Goal: Transaction & Acquisition: Purchase product/service

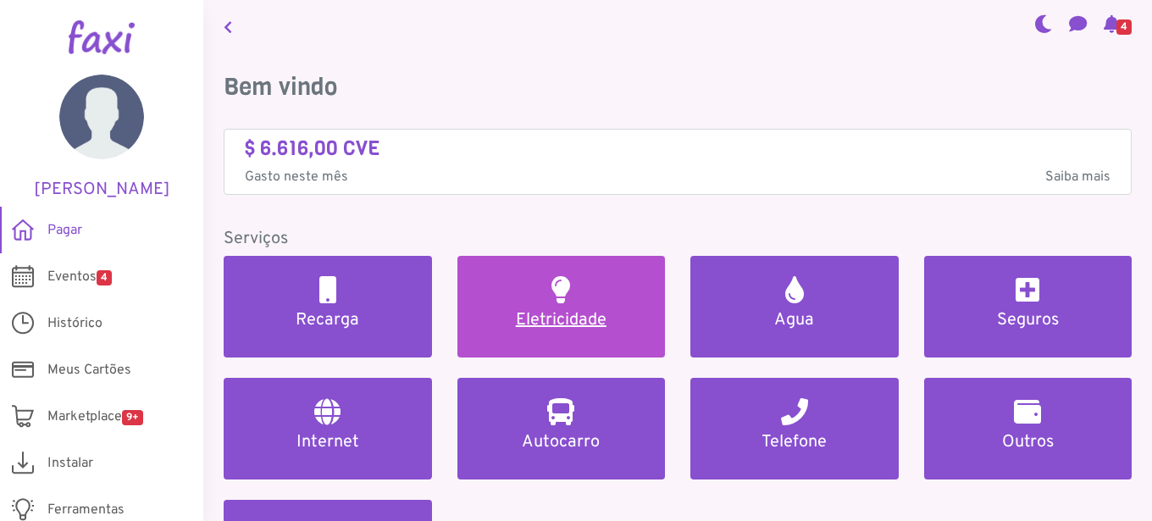
click at [588, 297] on link "Eletricidade" at bounding box center [561, 307] width 208 height 102
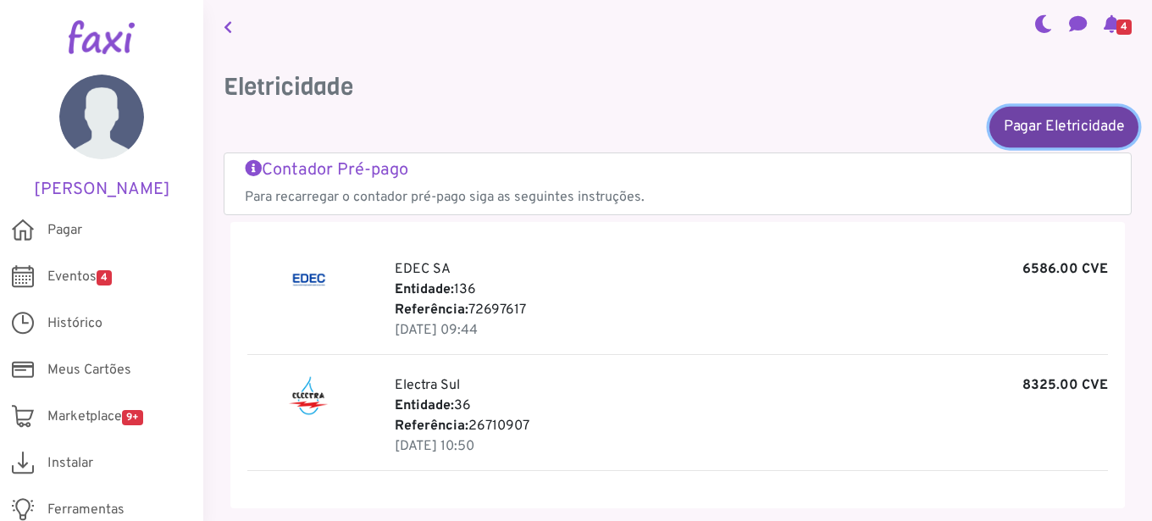
click at [1045, 113] on link "Pagar Eletricidade" at bounding box center [1063, 126] width 149 height 41
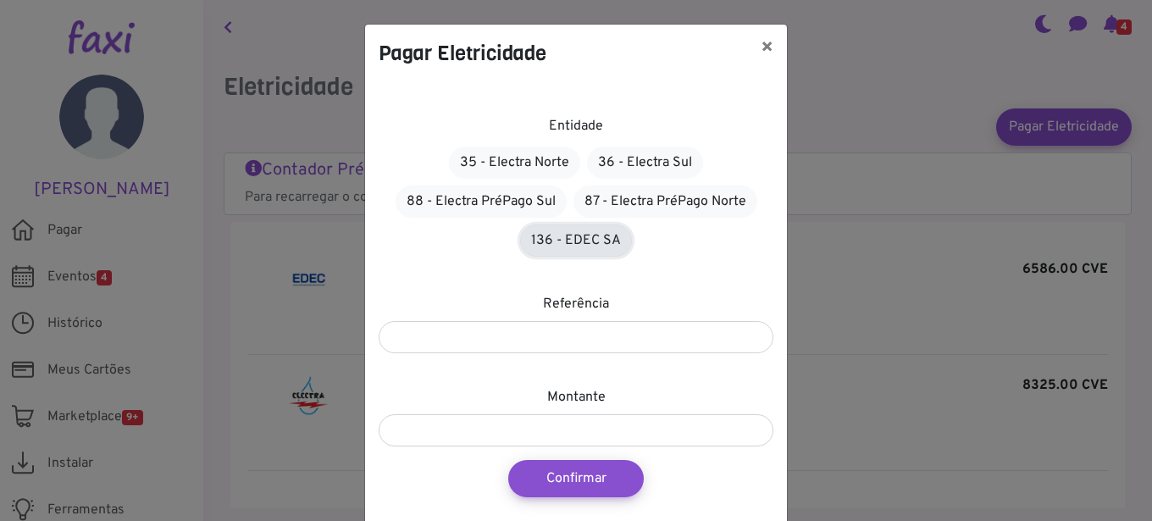
click at [546, 235] on link "136 - EDEC SA" at bounding box center [576, 240] width 112 height 32
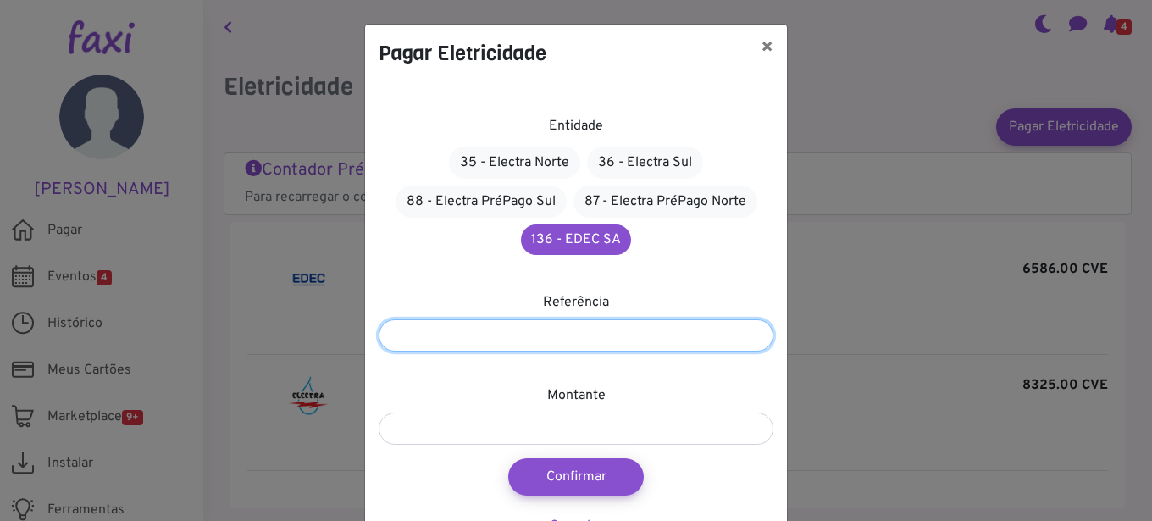
click at [411, 331] on input "number" at bounding box center [576, 335] width 395 height 32
click at [389, 332] on input "number" at bounding box center [576, 335] width 395 height 32
type input "*********"
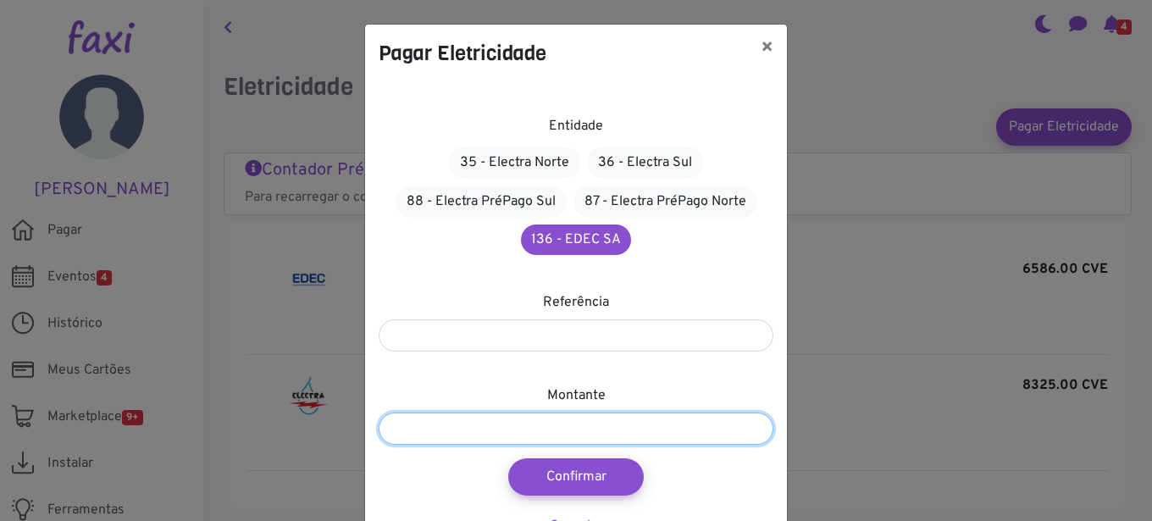
click at [461, 428] on input "number" at bounding box center [576, 428] width 395 height 32
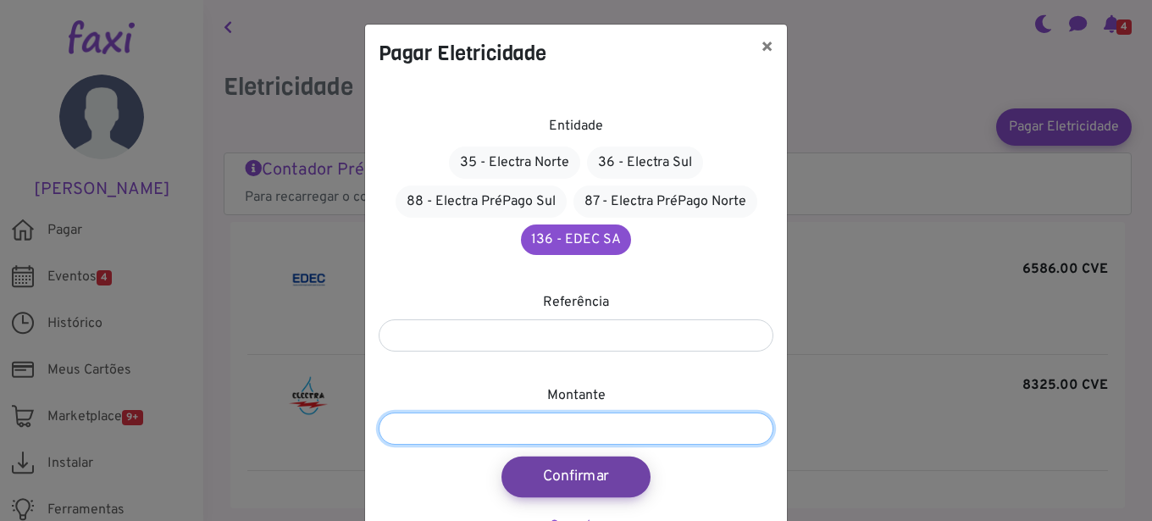
type input "*****"
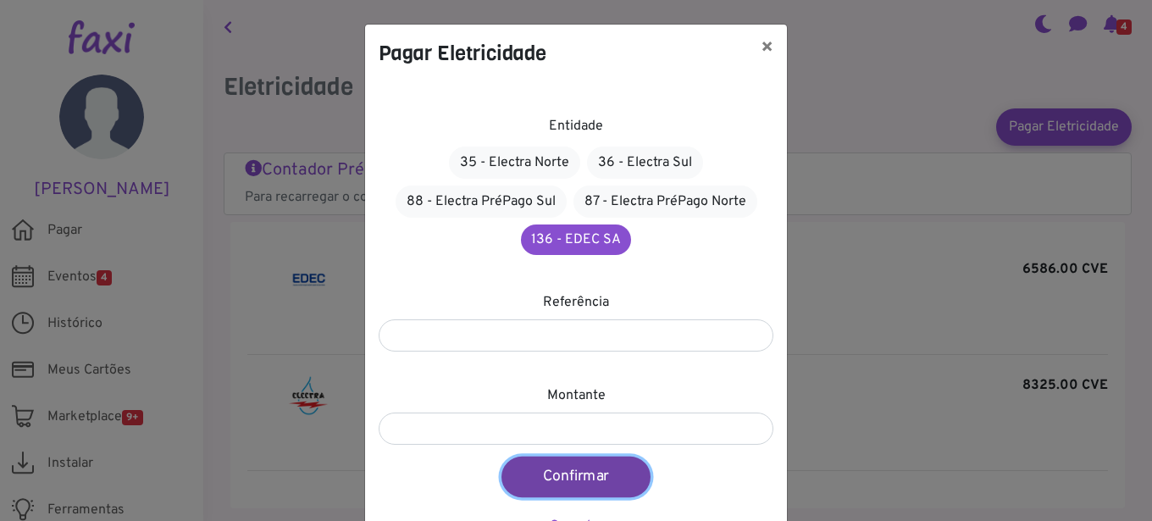
click at [565, 472] on button "Confirmar" at bounding box center [575, 476] width 149 height 41
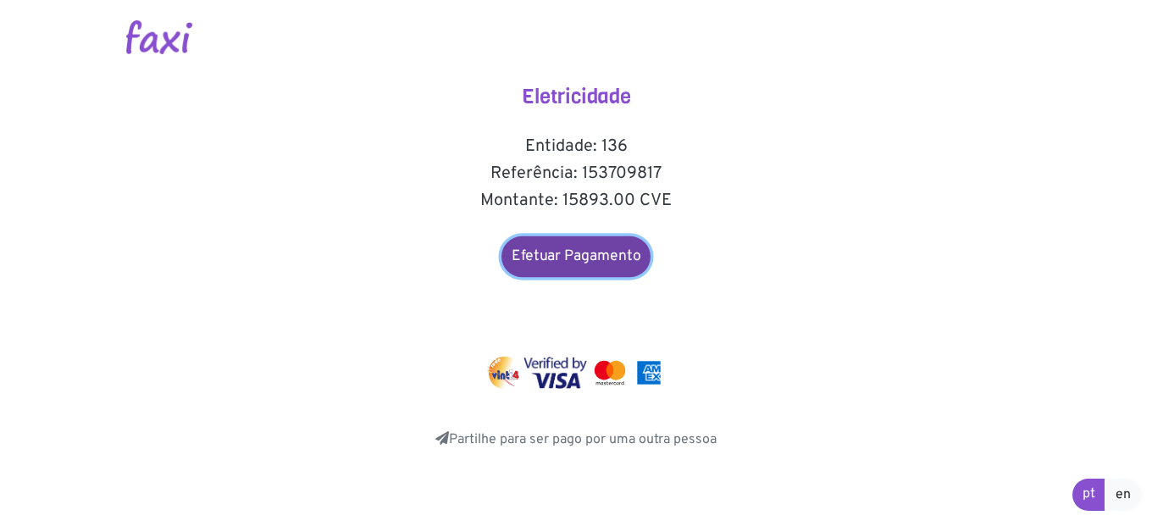
click at [580, 246] on link "Efetuar Pagamento" at bounding box center [575, 256] width 149 height 41
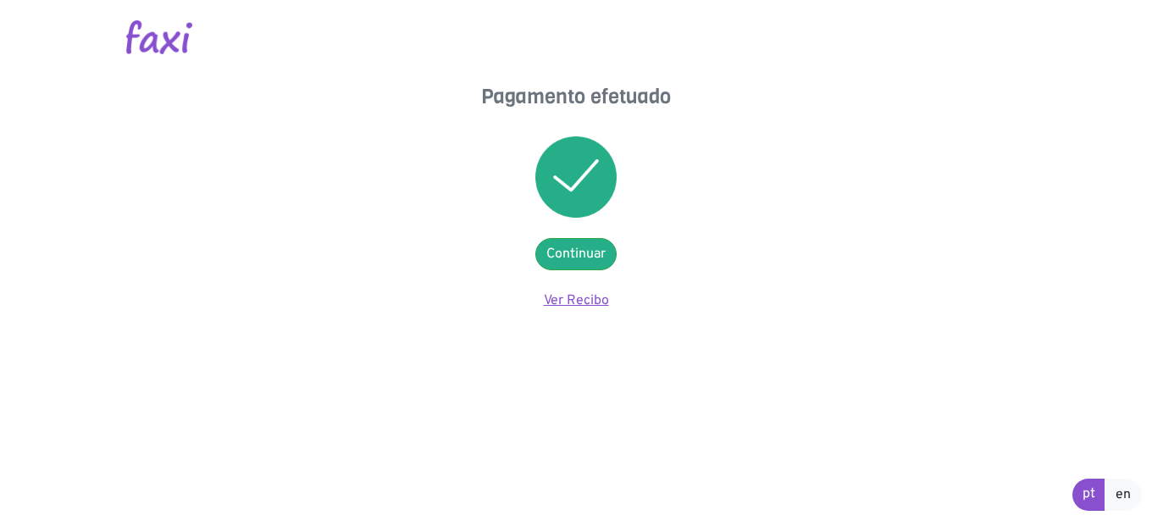
click at [583, 299] on link "Ver Recibo" at bounding box center [576, 300] width 65 height 17
click at [576, 301] on link "Ver Recibo" at bounding box center [576, 300] width 65 height 17
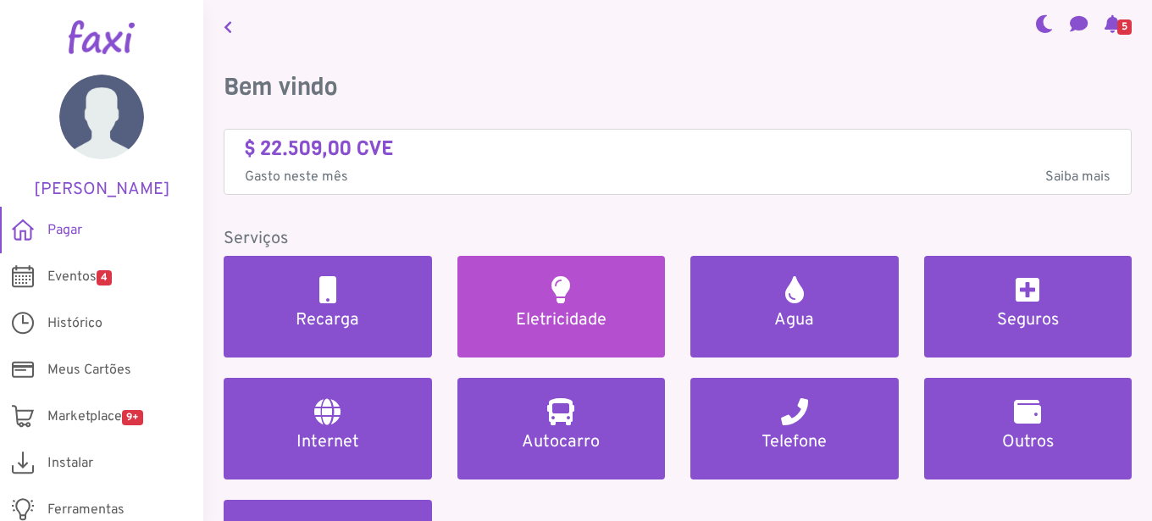
click at [560, 298] on h2 at bounding box center [560, 289] width 19 height 27
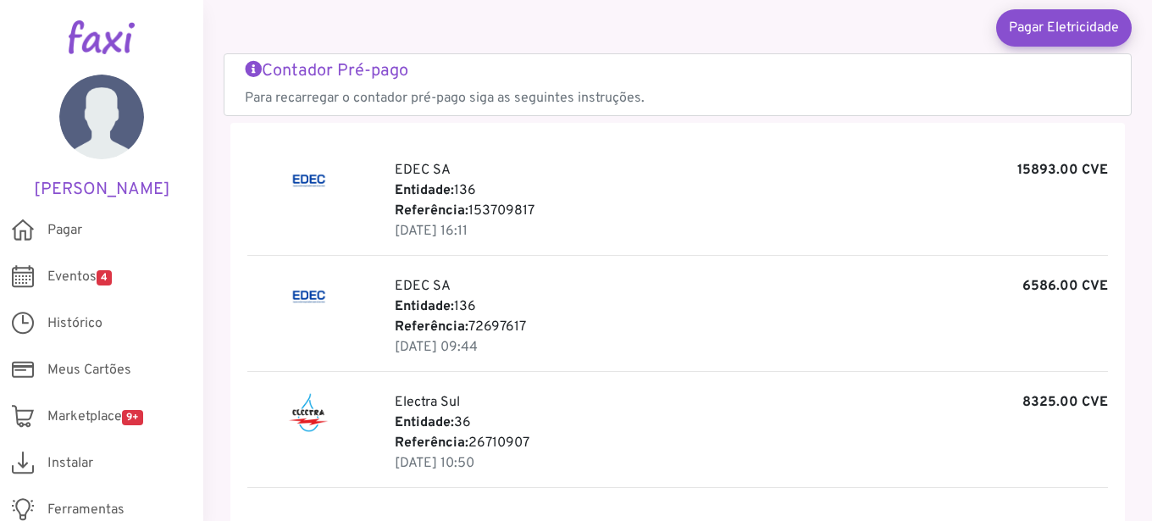
scroll to position [102, 0]
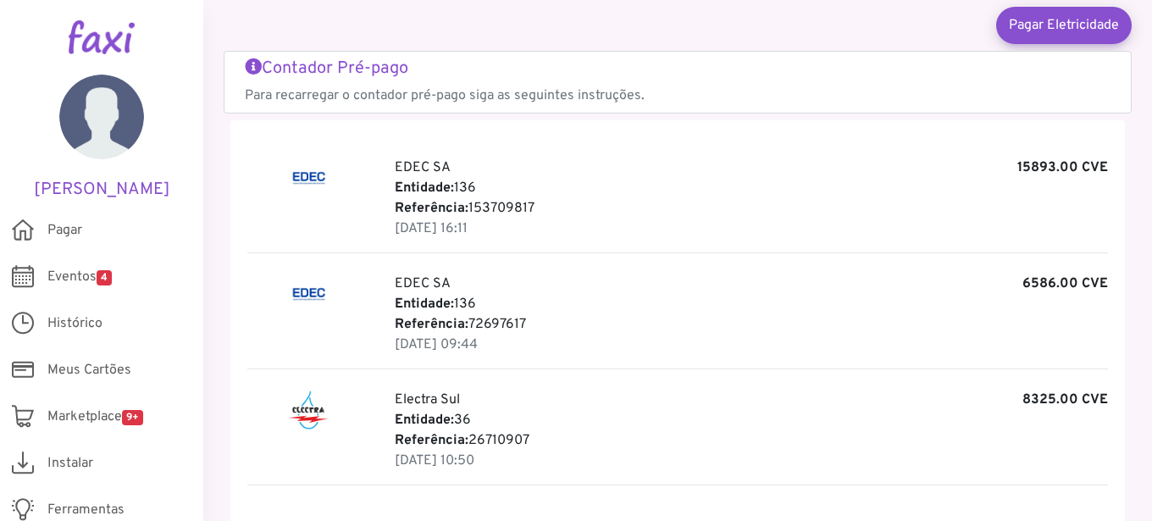
click at [578, 199] on p "Referência: 153709817" at bounding box center [751, 208] width 713 height 20
click at [474, 186] on p "Entidade: 136" at bounding box center [751, 188] width 713 height 20
click at [638, 197] on p "Entidade: 136" at bounding box center [751, 188] width 713 height 20
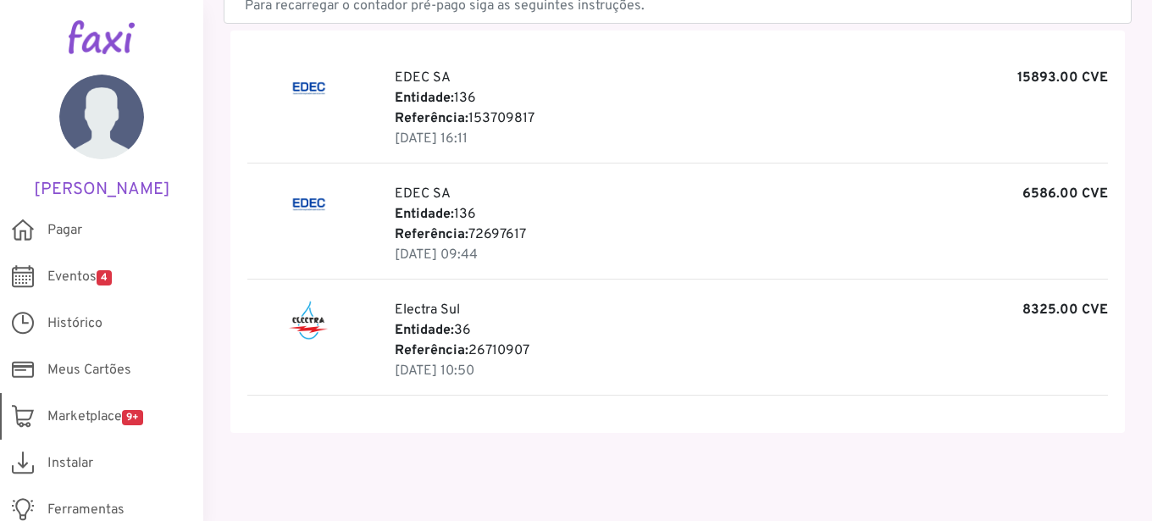
click at [99, 413] on span "Marketplace 9+" at bounding box center [95, 417] width 96 height 20
click at [86, 271] on span "Eventos 4" at bounding box center [79, 277] width 64 height 20
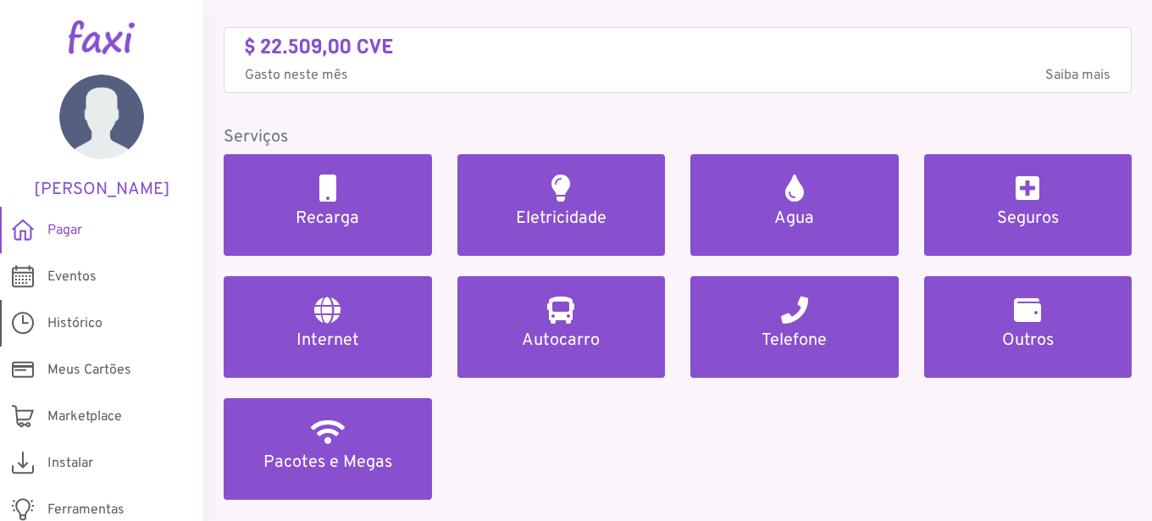
scroll to position [58, 0]
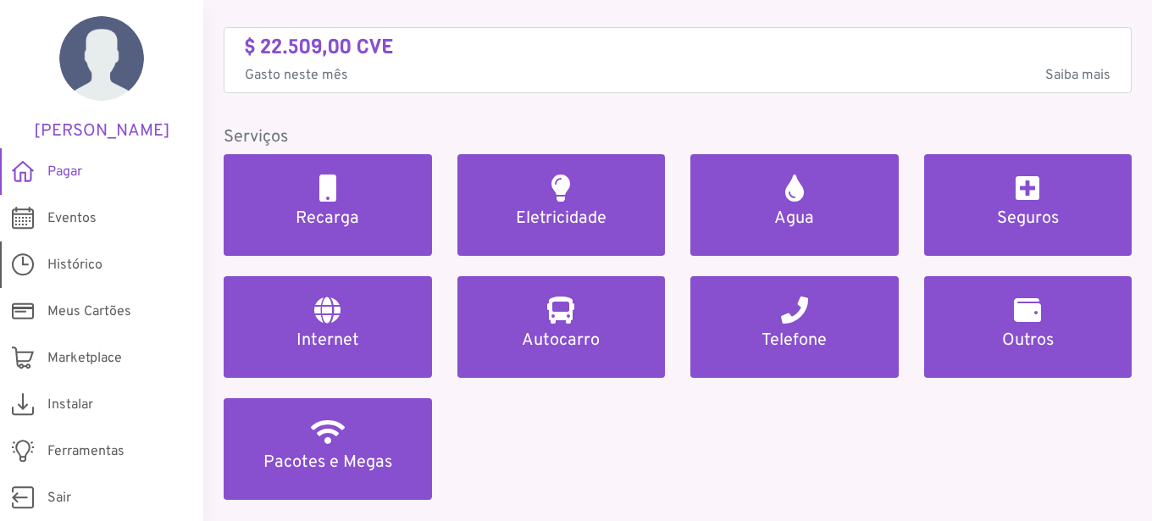
click at [61, 257] on span "Histórico" at bounding box center [74, 265] width 55 height 20
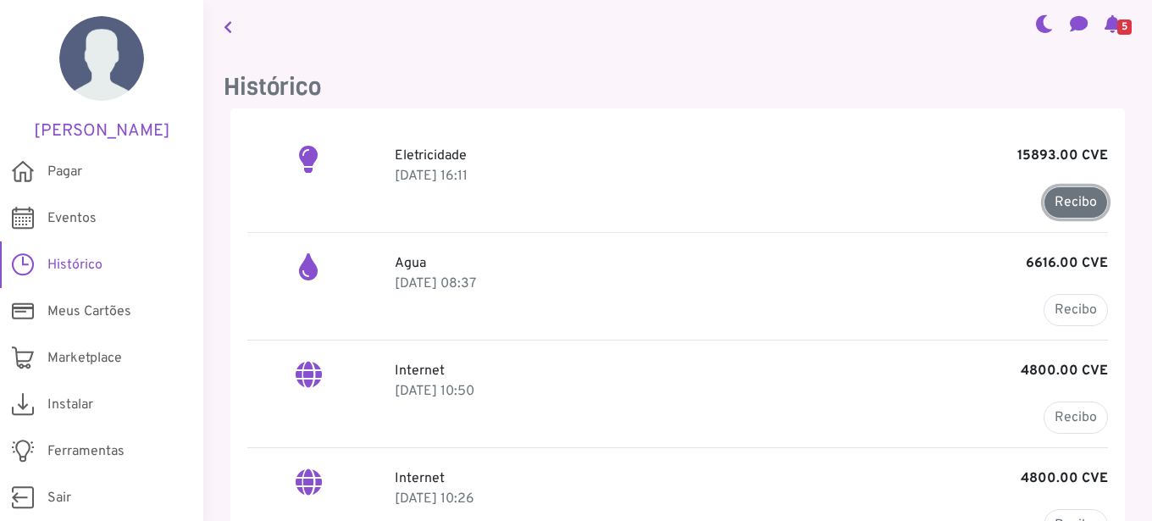
click at [1044, 201] on link "Recibo" at bounding box center [1075, 202] width 64 height 32
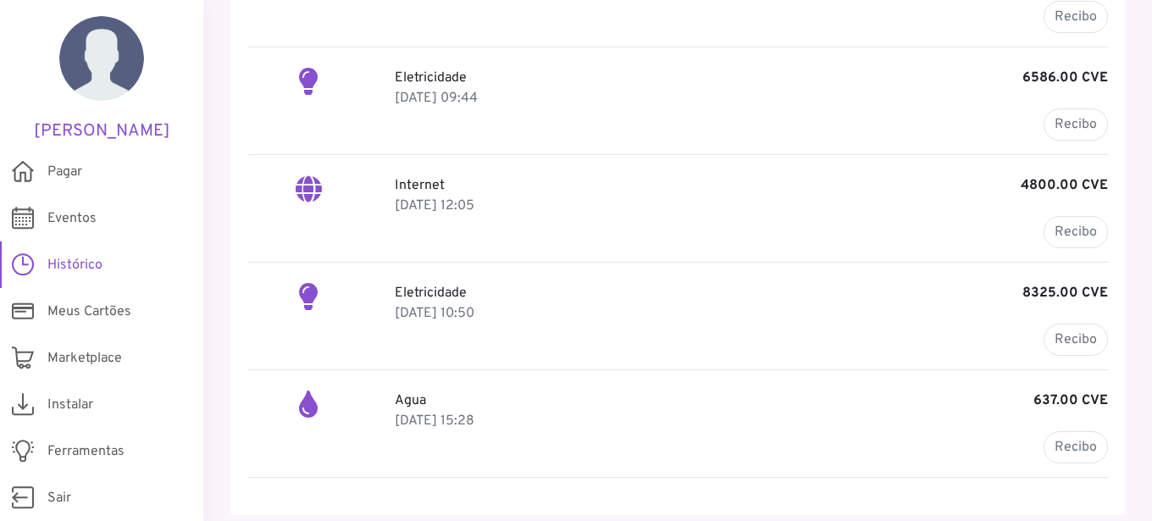
scroll to position [590, 0]
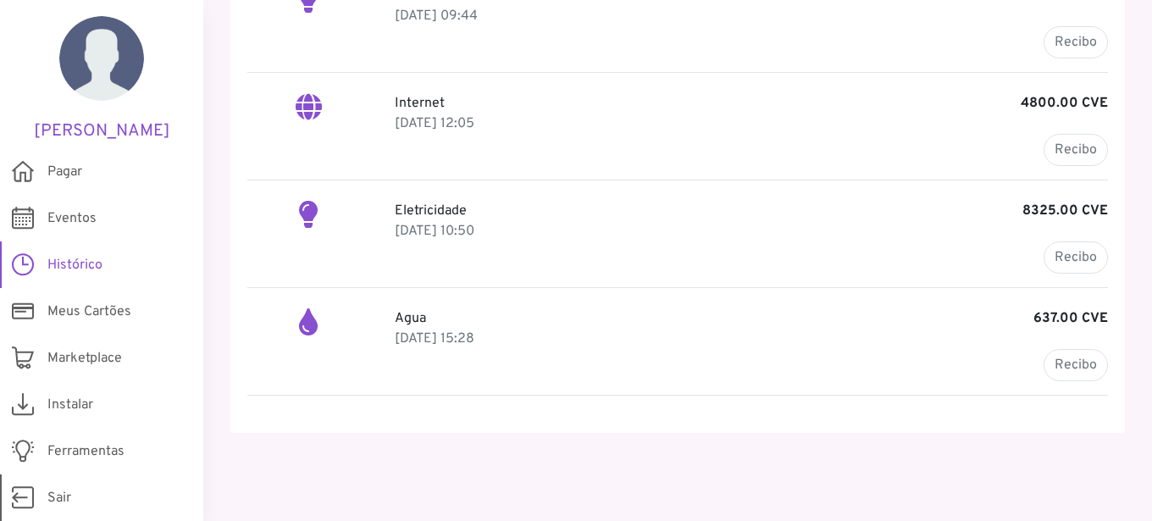
click at [42, 490] on link "Sair" at bounding box center [101, 497] width 203 height 47
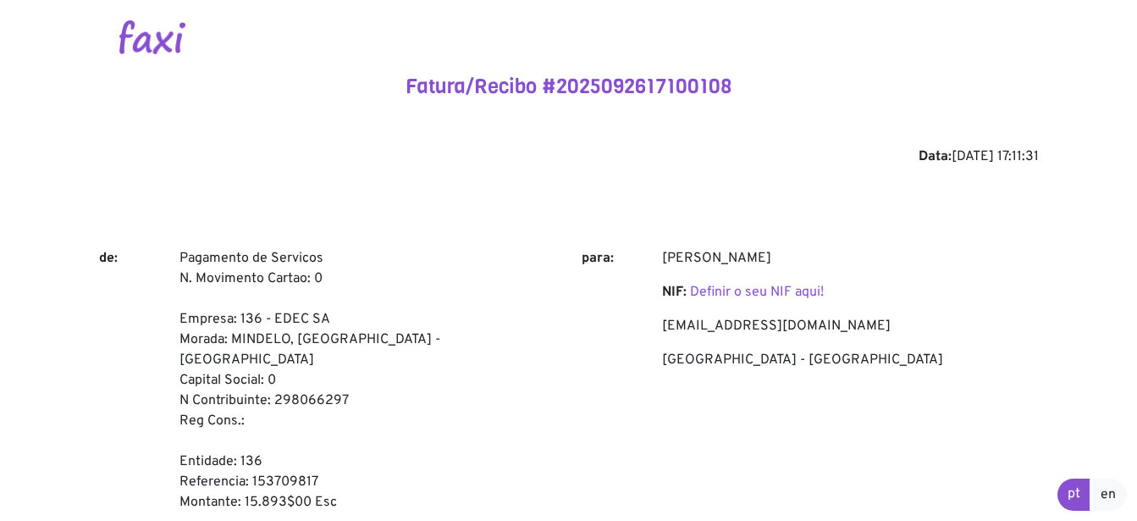
click at [449, 149] on div "Data: 2025-09-26 17:11:31" at bounding box center [569, 157] width 940 height 20
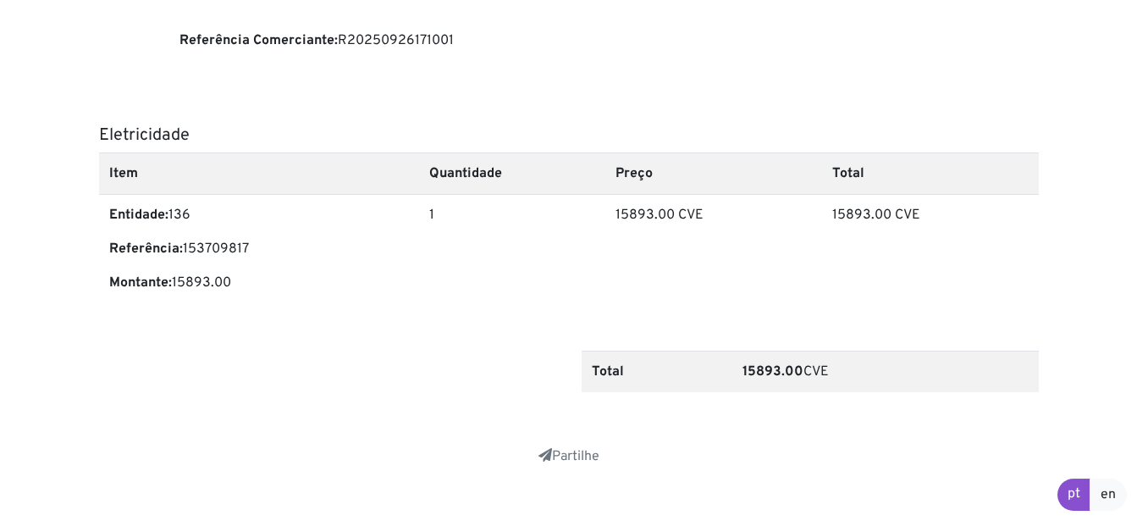
scroll to position [563, 0]
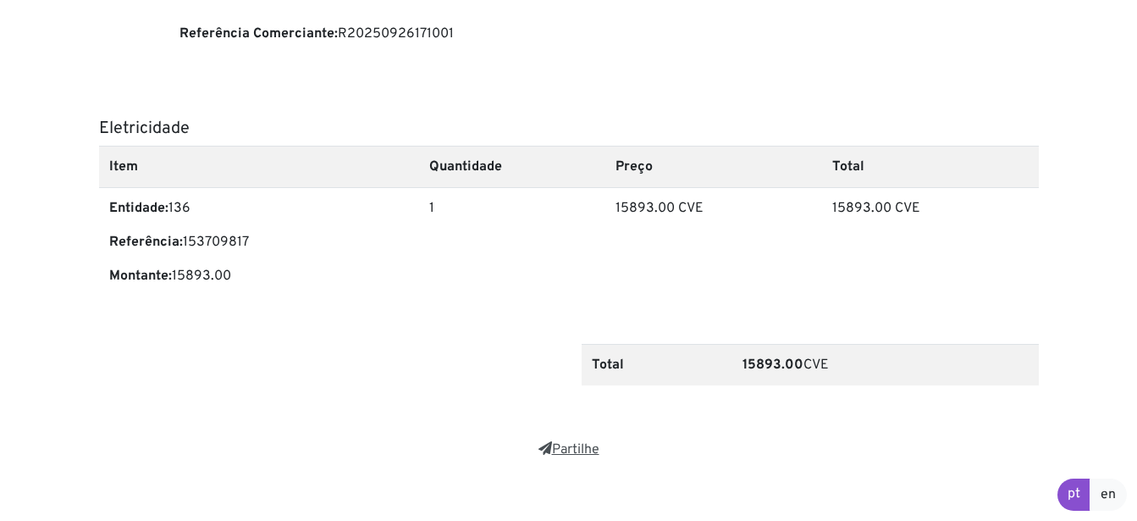
click at [567, 441] on link "Partilhe" at bounding box center [569, 449] width 61 height 17
click at [351, 351] on div at bounding box center [327, 371] width 483 height 55
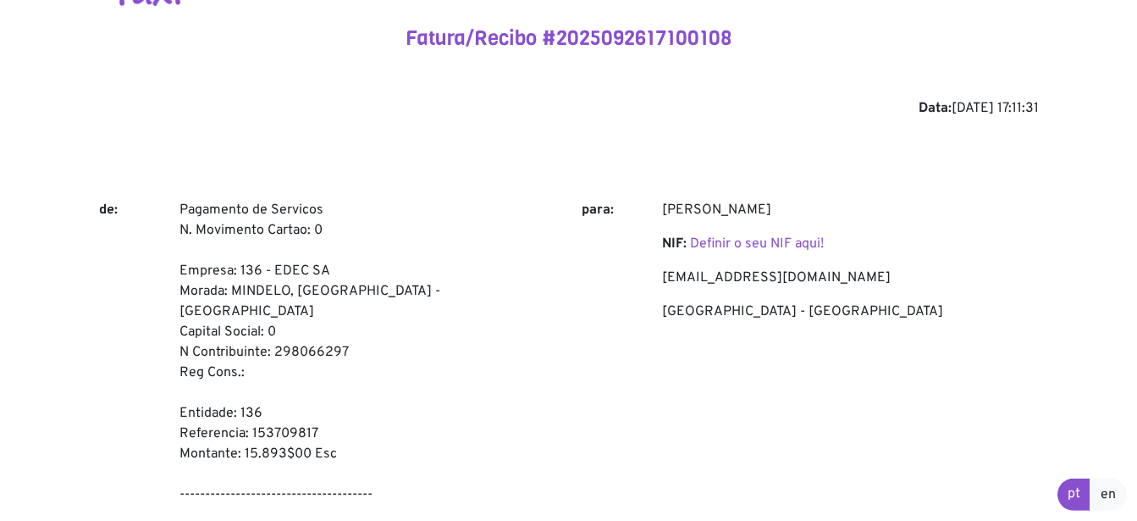
scroll to position [86, 0]
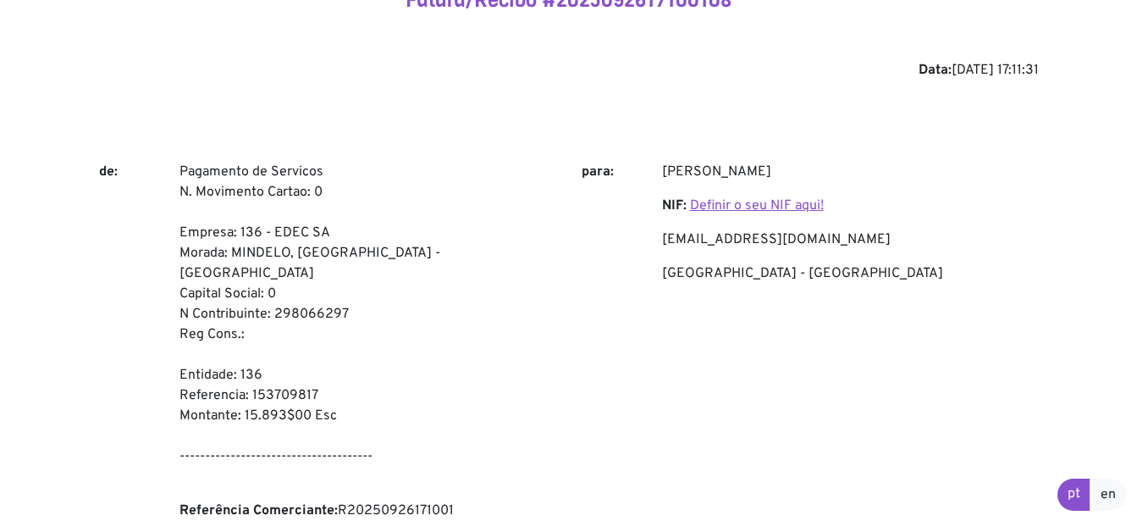
click at [718, 205] on link "Definir o seu NIF aqui!" at bounding box center [757, 205] width 134 height 17
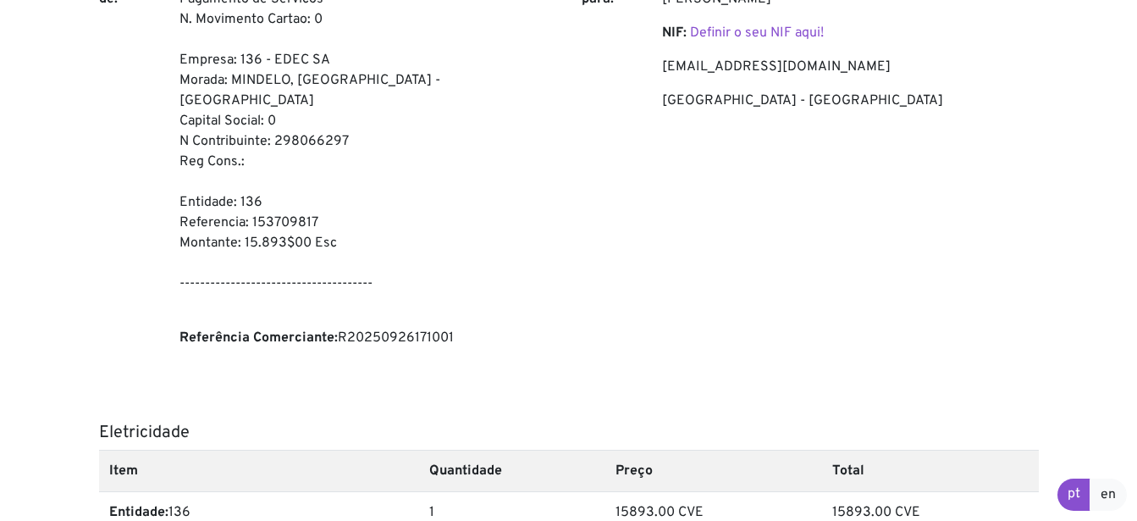
scroll to position [0, 0]
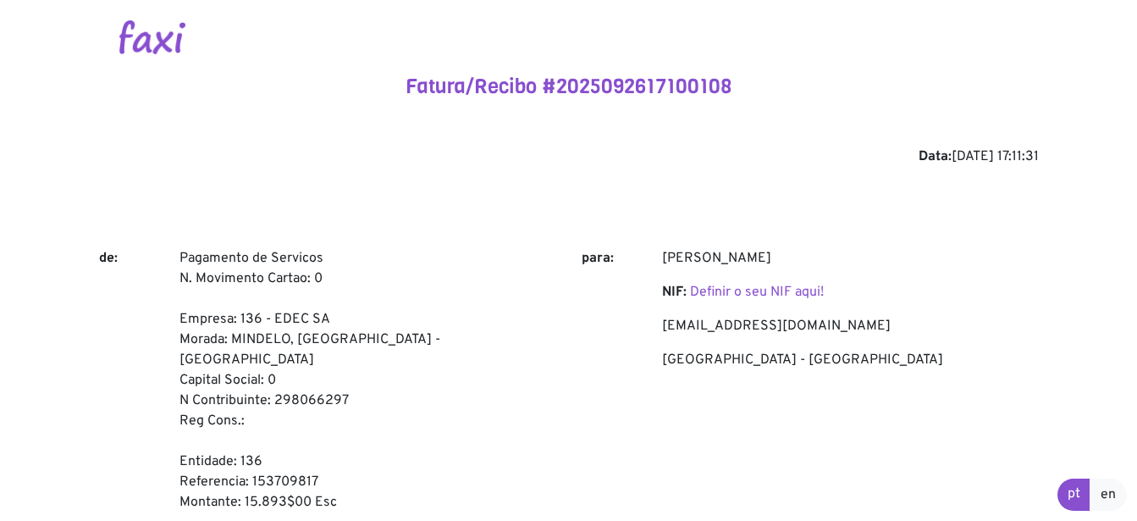
drag, startPoint x: 477, startPoint y: 239, endPoint x: 576, endPoint y: 107, distance: 165.1
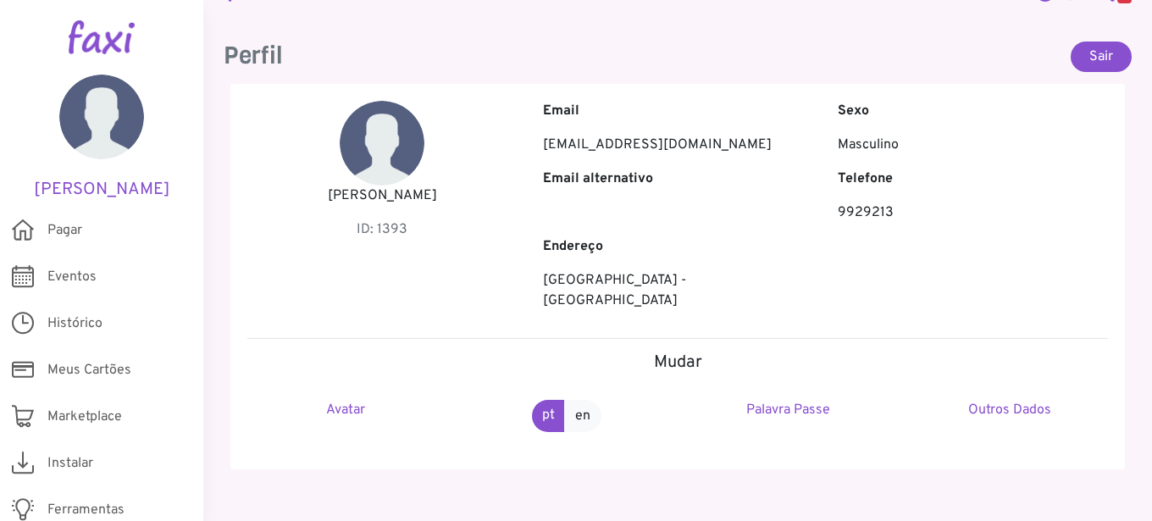
scroll to position [47, 0]
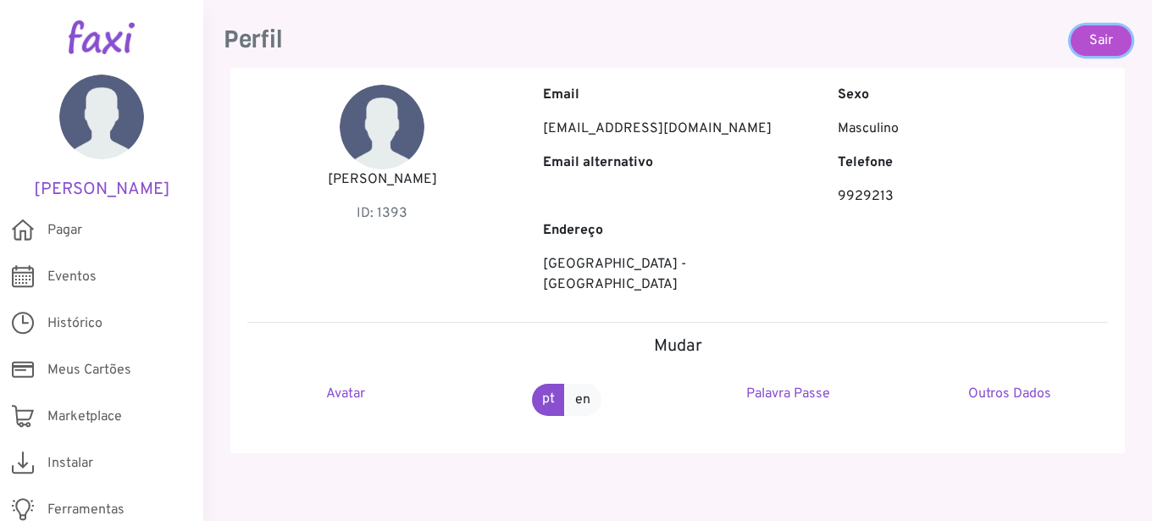
click at [1089, 42] on link "Sair" at bounding box center [1100, 40] width 61 height 30
